Goal: Task Accomplishment & Management: Manage account settings

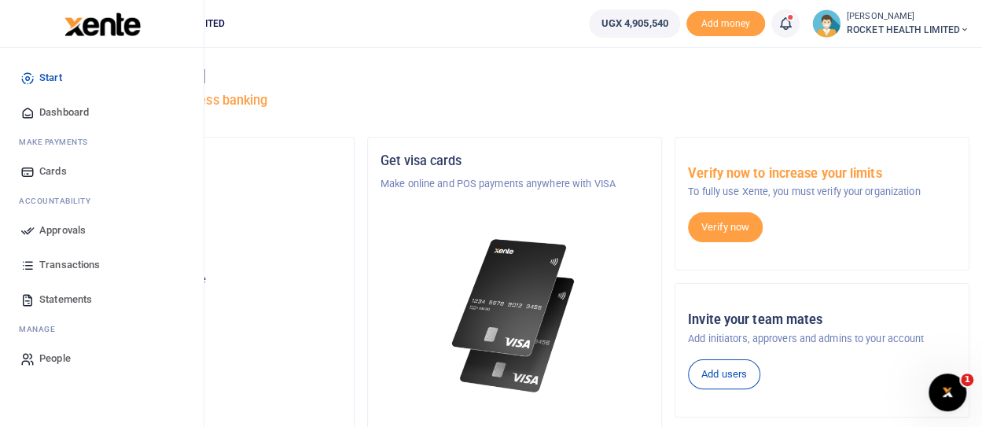
click at [64, 226] on span "Approvals" at bounding box center [62, 231] width 46 height 16
click at [55, 231] on span "Approvals" at bounding box center [62, 231] width 46 height 16
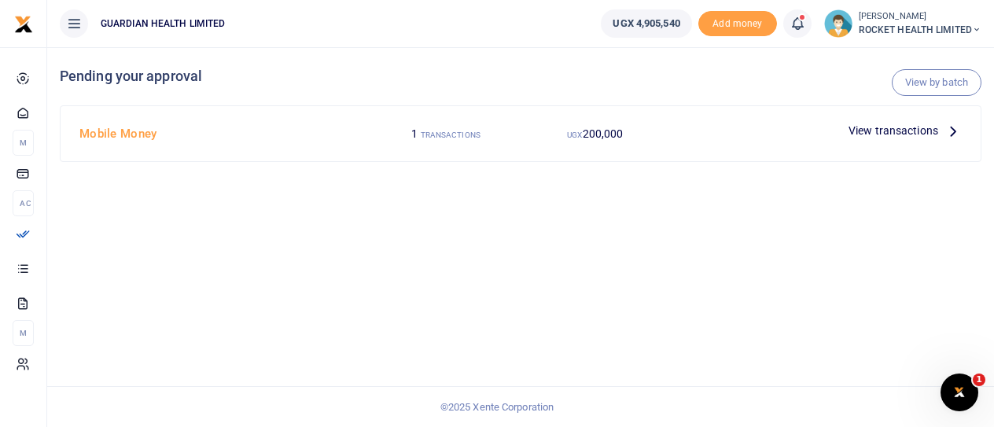
click at [911, 131] on span "View transactions" at bounding box center [894, 130] width 90 height 17
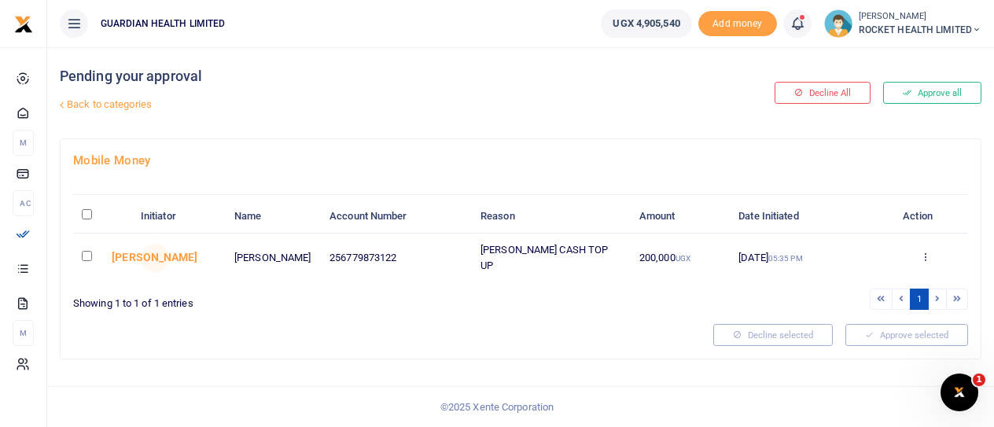
click at [87, 255] on input "checkbox" at bounding box center [87, 256] width 10 height 10
checkbox input "true"
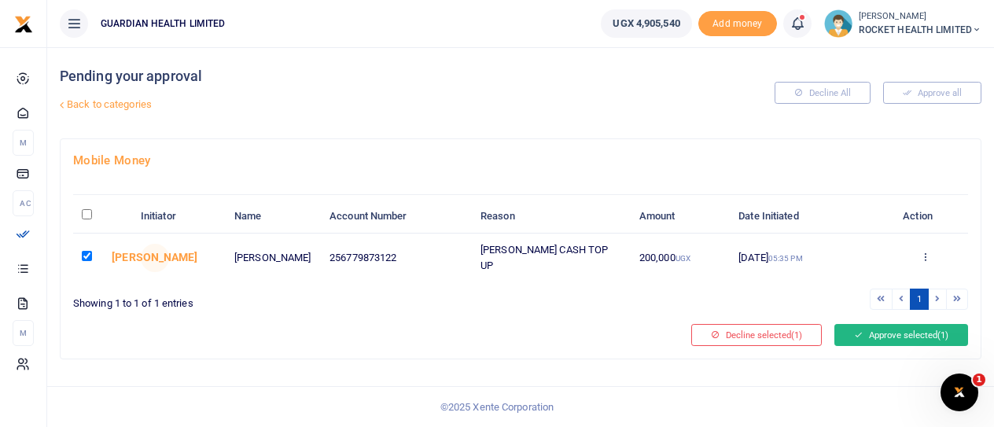
click at [896, 332] on button "Approve selected (1)" at bounding box center [901, 335] width 134 height 22
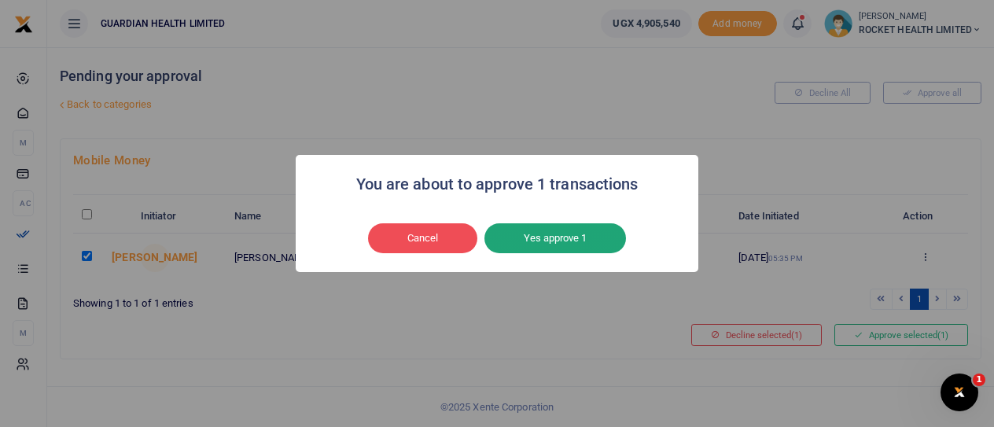
click at [569, 240] on button "Yes approve 1" at bounding box center [555, 238] width 142 height 30
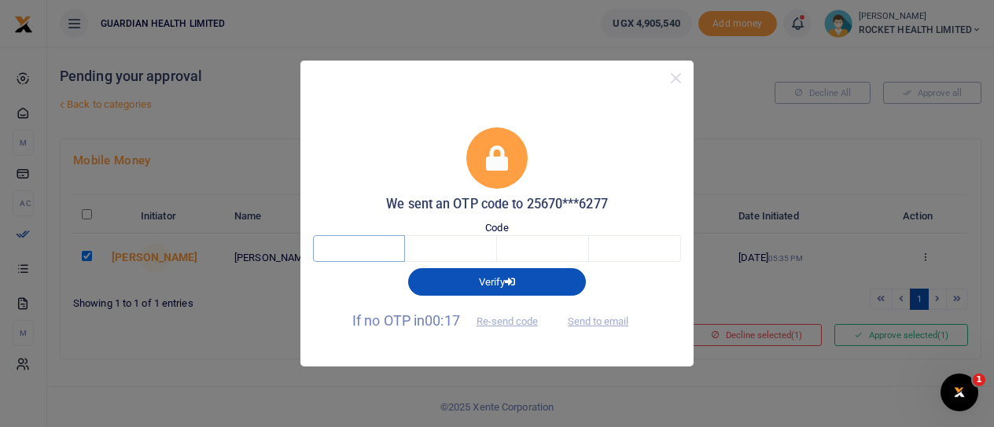
click at [364, 255] on input "text" at bounding box center [359, 248] width 92 height 27
type input "6"
type input "8"
type input "0"
type input "7"
